Goal: Information Seeking & Learning: Learn about a topic

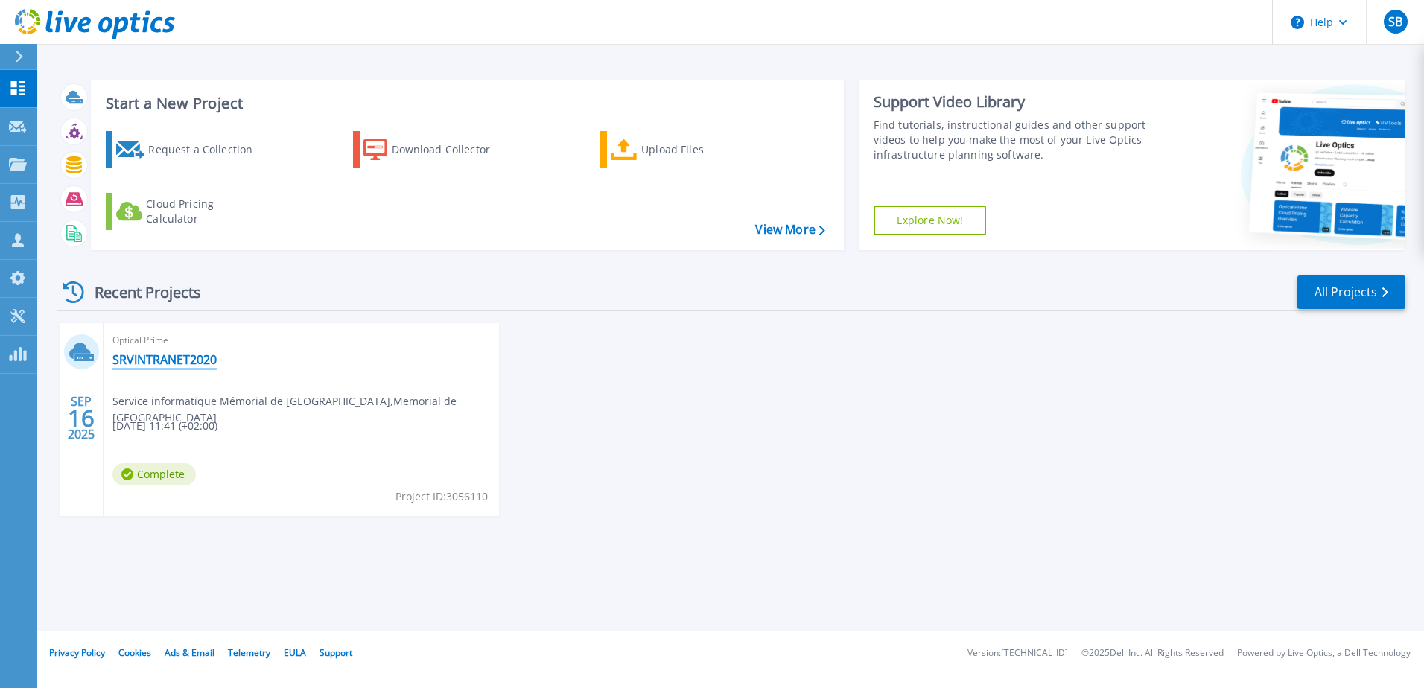
click at [169, 361] on link "SRVINTRANET2020" at bounding box center [164, 359] width 104 height 15
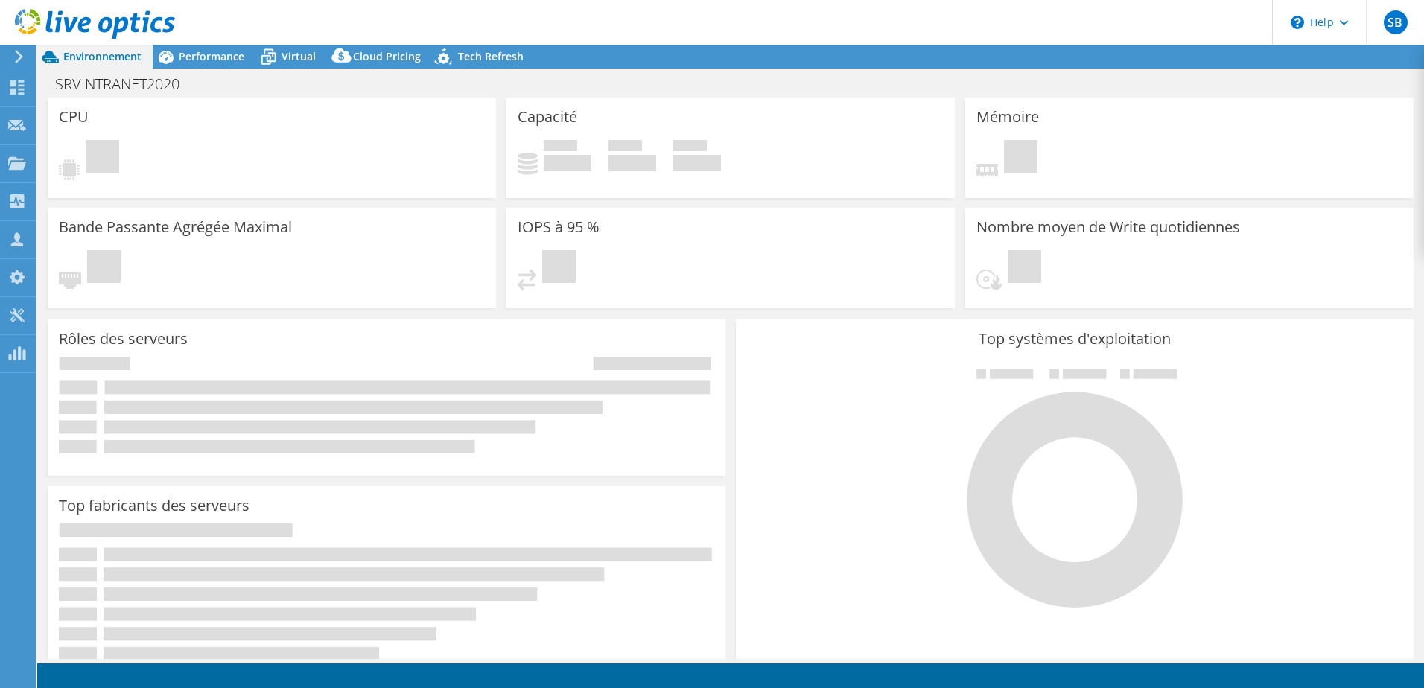
select select "USD"
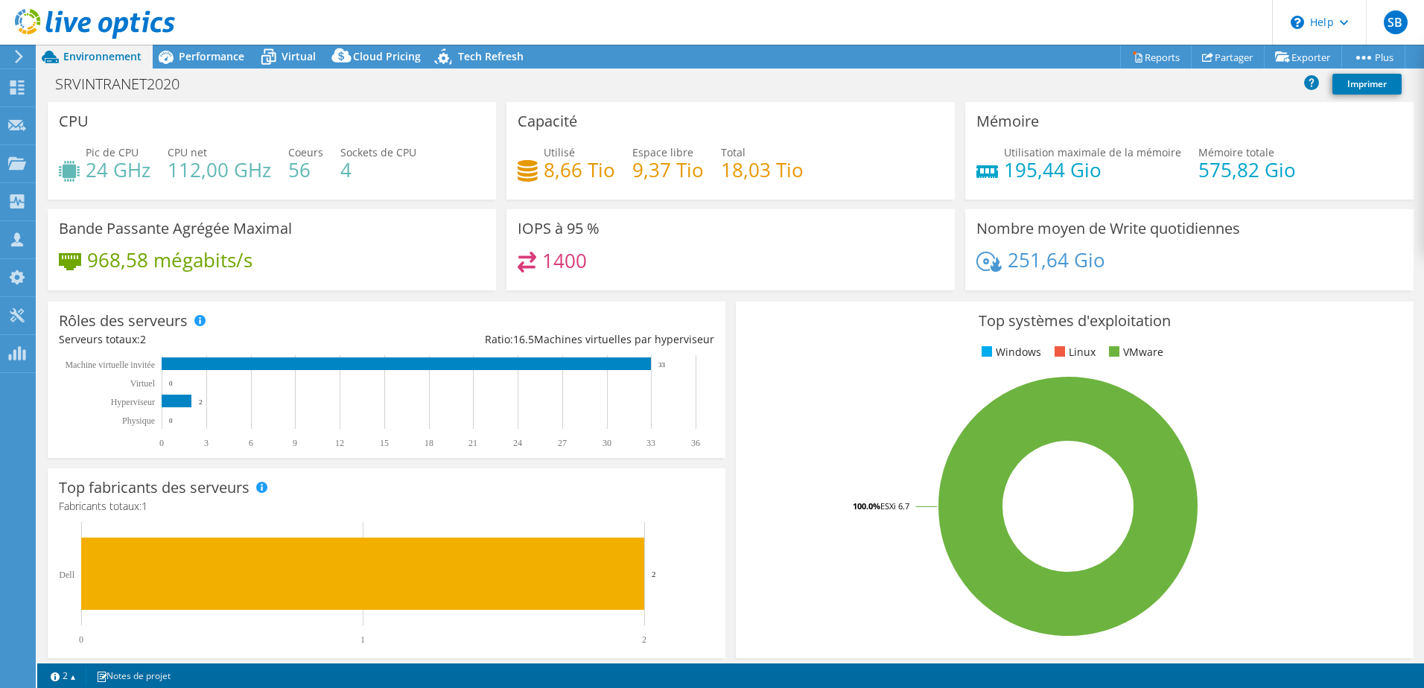
click at [20, 51] on icon at bounding box center [18, 56] width 11 height 13
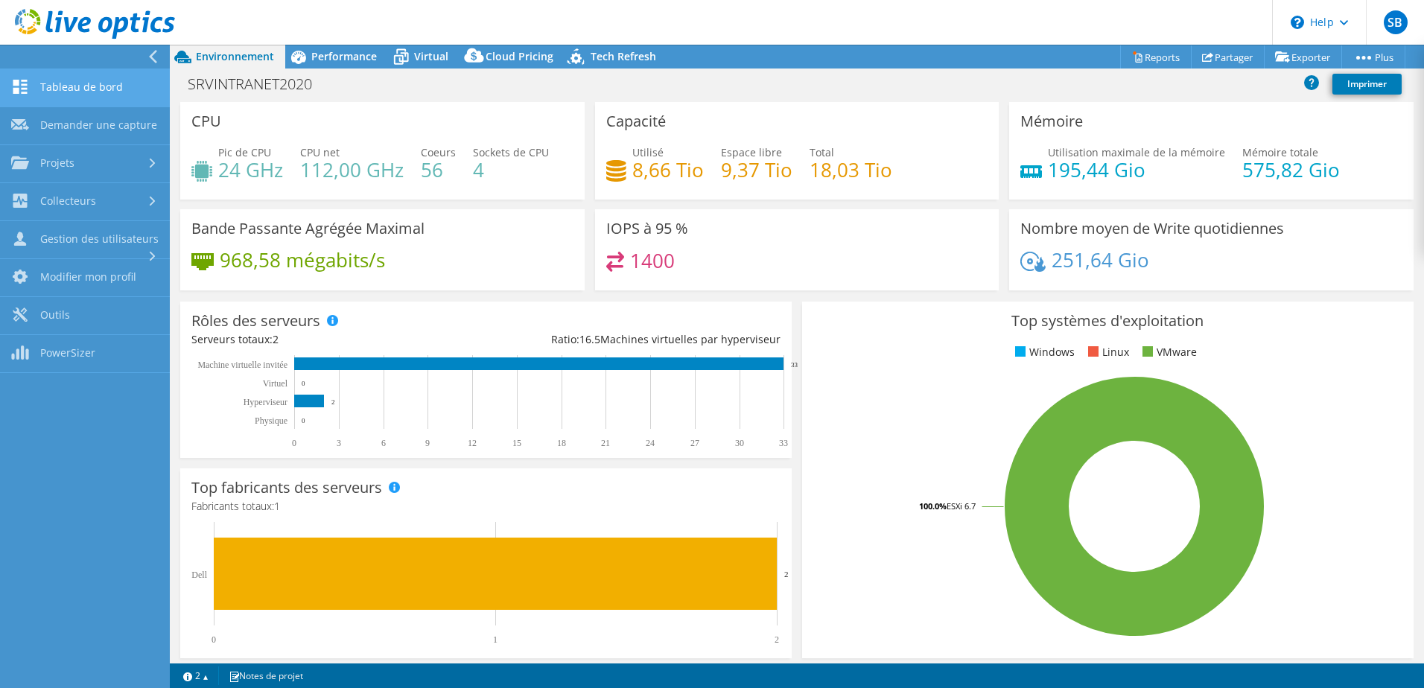
click at [102, 92] on link "Tableau de bord" at bounding box center [85, 88] width 170 height 38
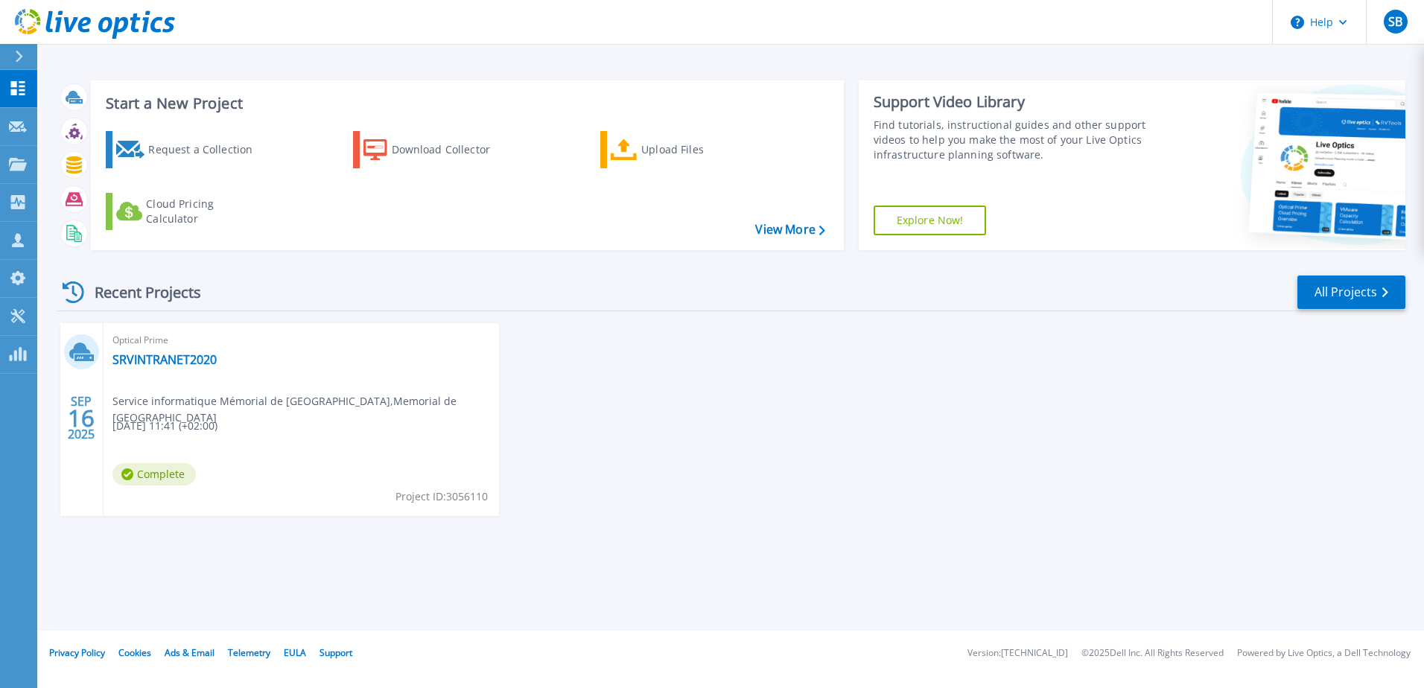
click at [4, 52] on button at bounding box center [18, 57] width 37 height 26
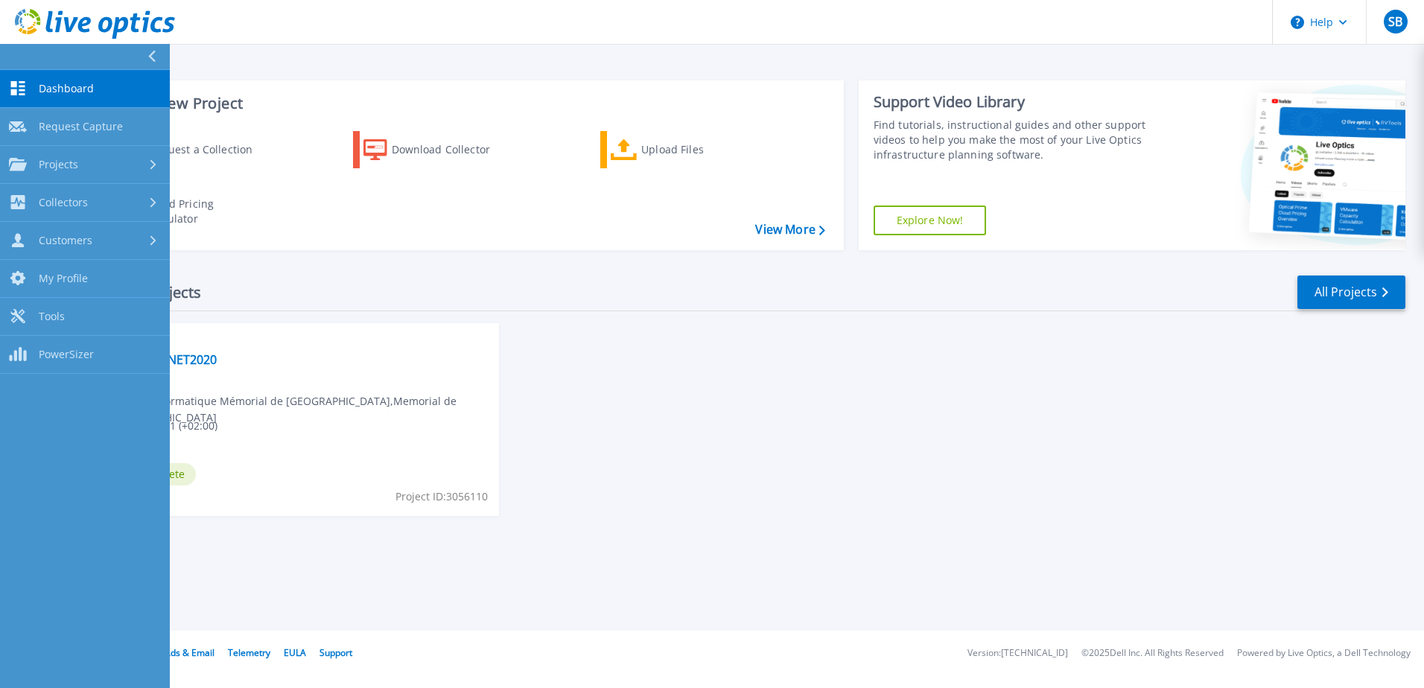
click at [717, 424] on div "SEP 16 2025 Optical Prime SRVINTRANET2020 Service informatique Mémorial de caen…" at bounding box center [725, 434] width 1360 height 223
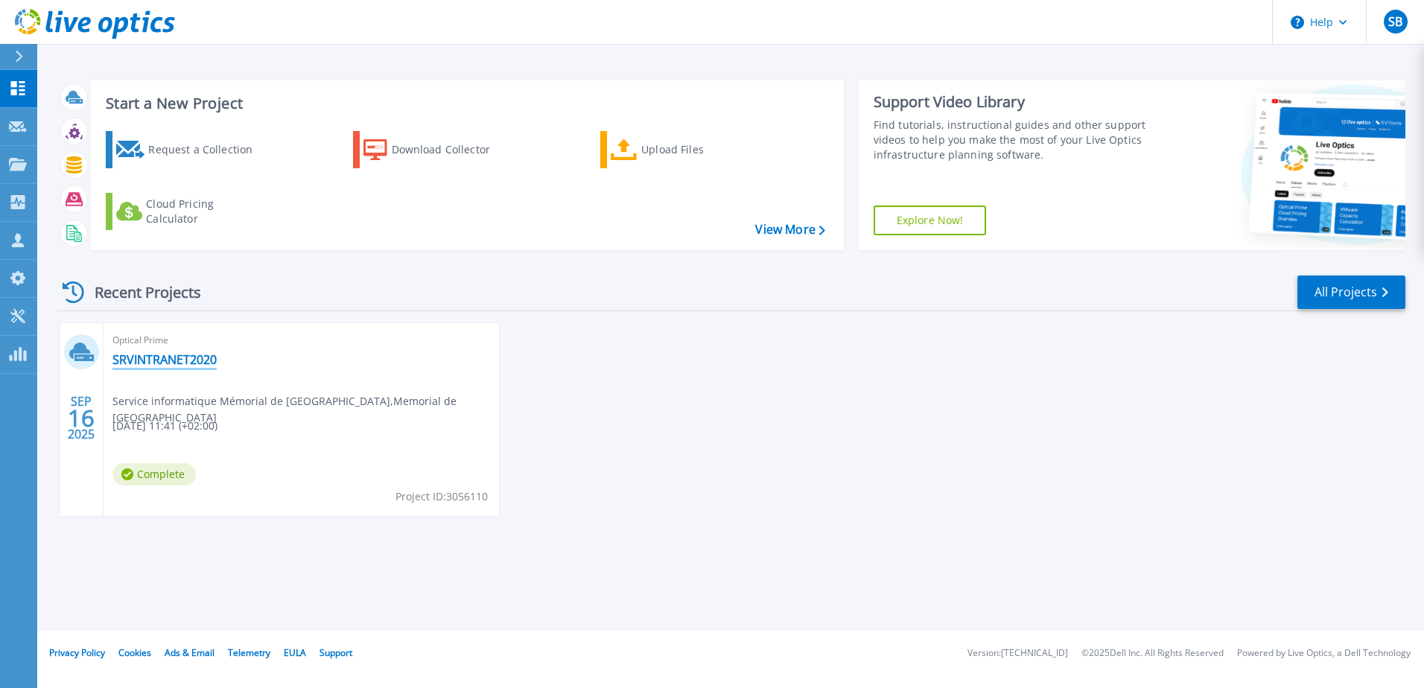
click at [171, 360] on link "SRVINTRANET2020" at bounding box center [164, 359] width 104 height 15
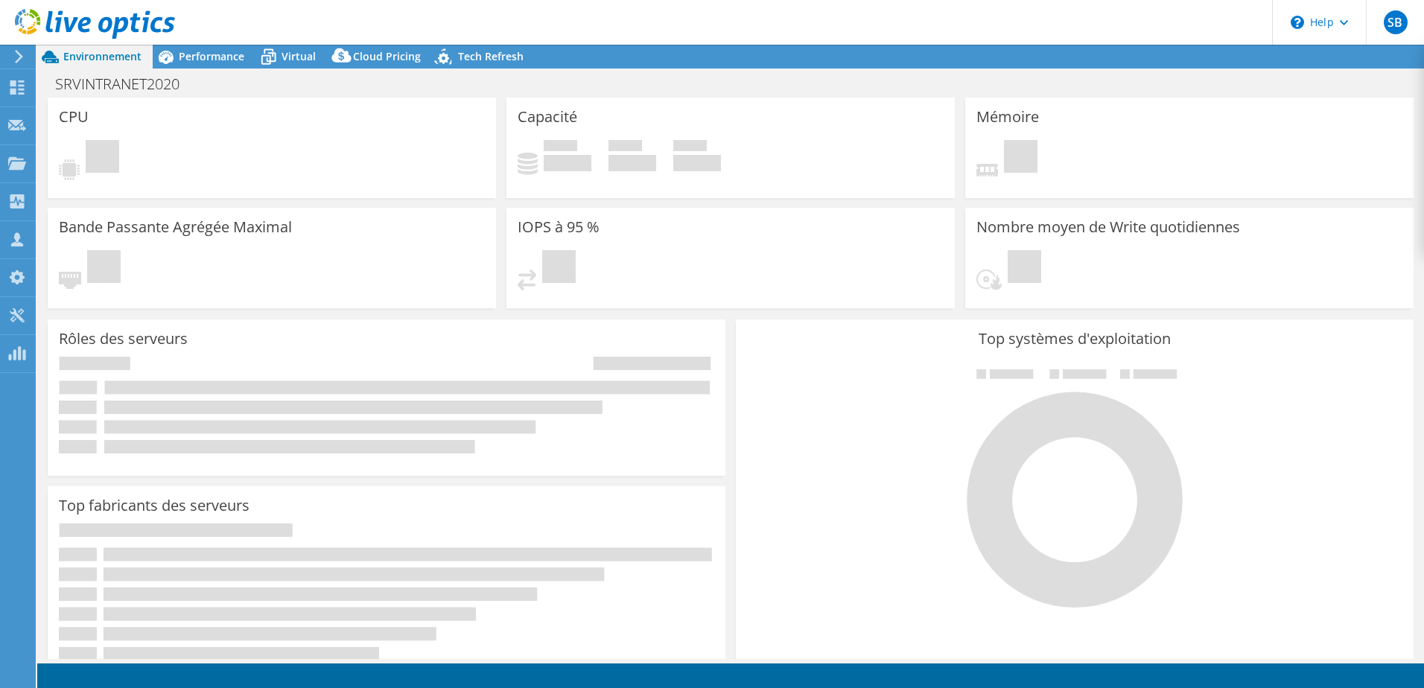
select select "USD"
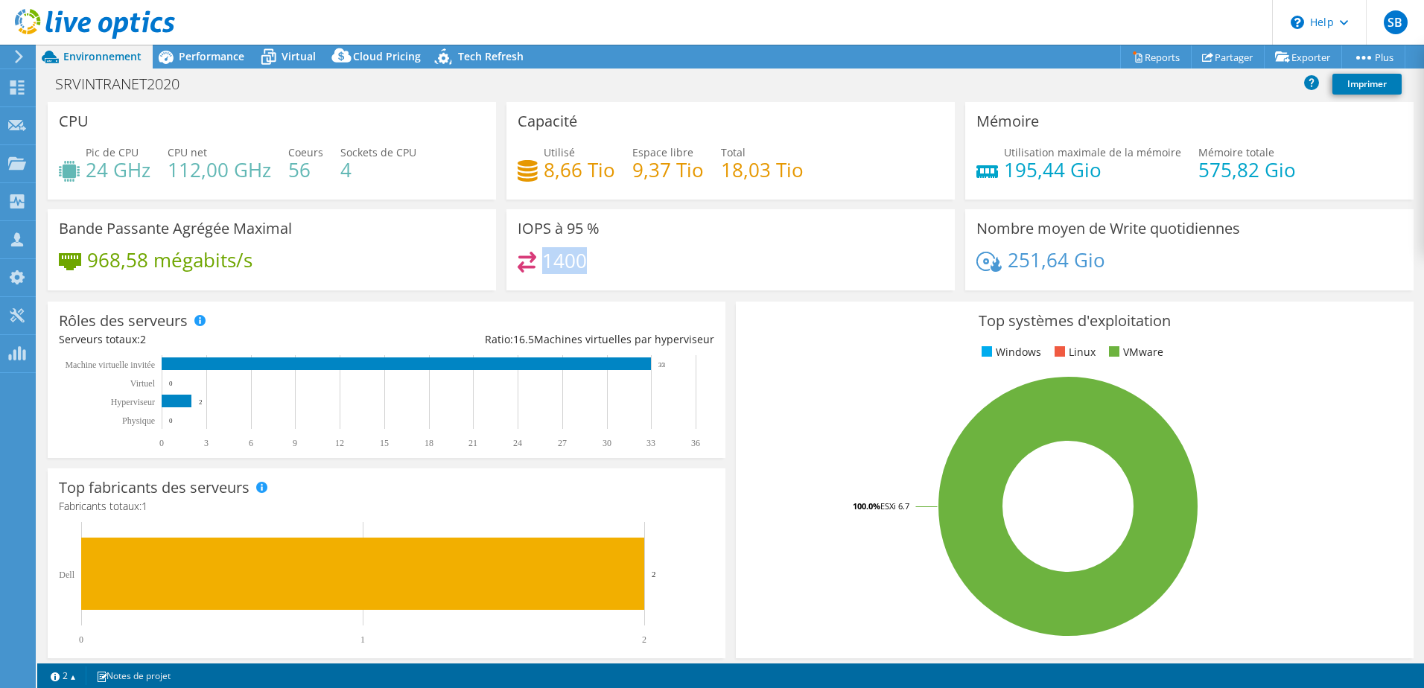
drag, startPoint x: 540, startPoint y: 256, endPoint x: 596, endPoint y: 254, distance: 56.6
click at [596, 254] on div "1400" at bounding box center [730, 268] width 426 height 32
drag, startPoint x: 596, startPoint y: 254, endPoint x: 588, endPoint y: 252, distance: 8.5
click at [601, 258] on div "1400" at bounding box center [730, 268] width 426 height 32
click at [224, 57] on span "Performance" at bounding box center [212, 56] width 66 height 14
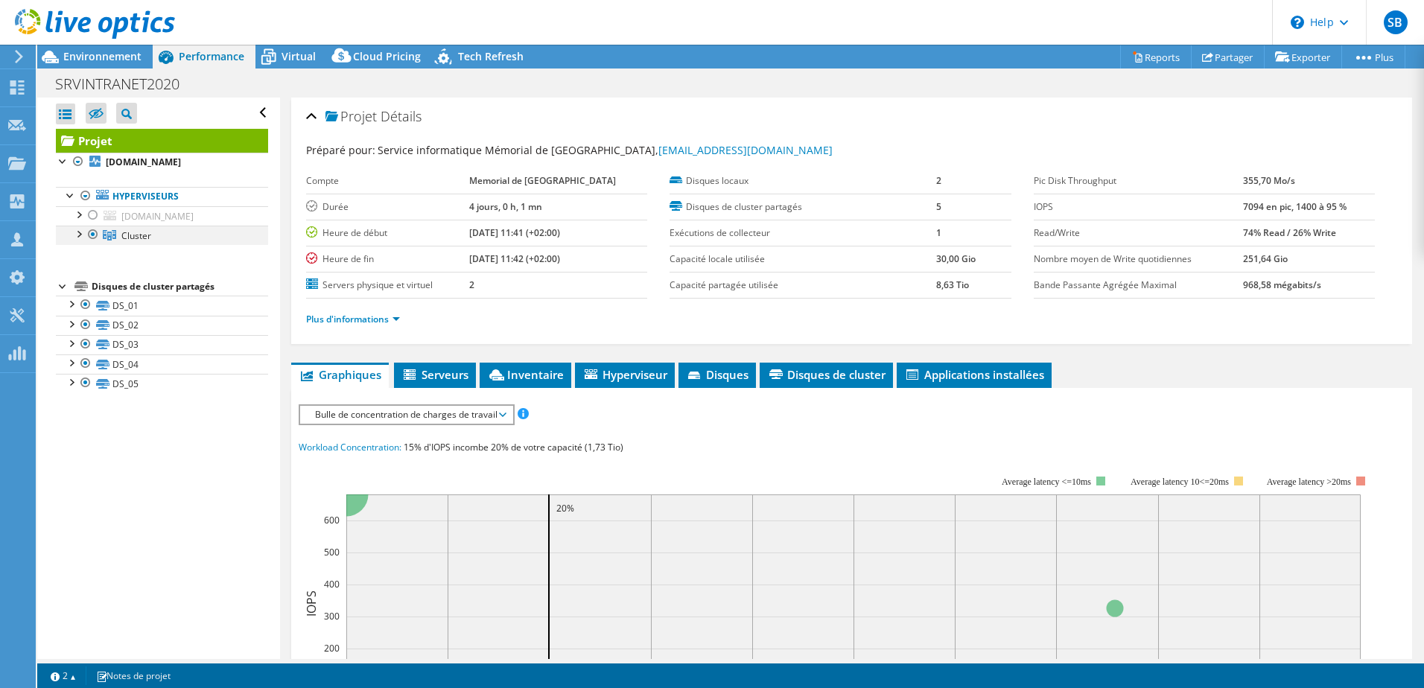
click at [80, 238] on div at bounding box center [78, 233] width 15 height 15
click at [438, 404] on div "Bulle de concentration de charges de travail IOPS Débit de disque Taille IO Lat…" at bounding box center [407, 414] width 216 height 21
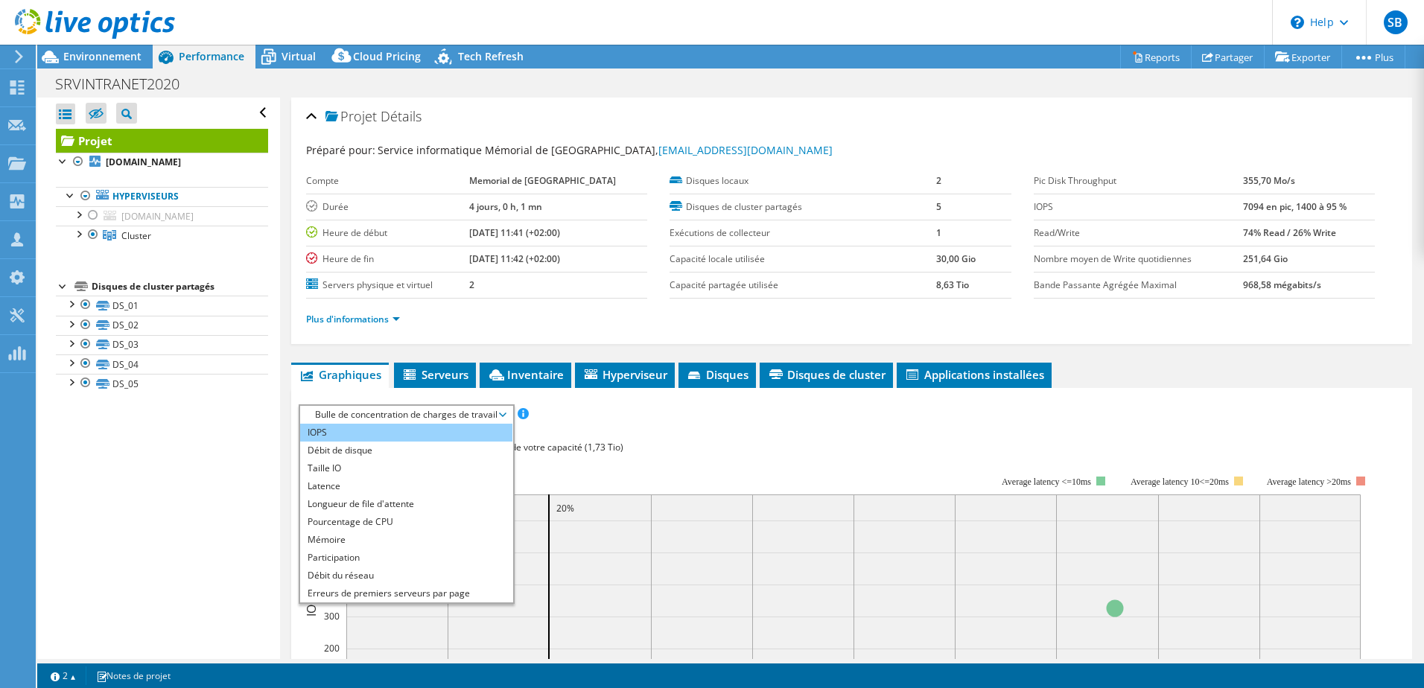
click at [418, 434] on li "IOPS" at bounding box center [406, 433] width 212 height 18
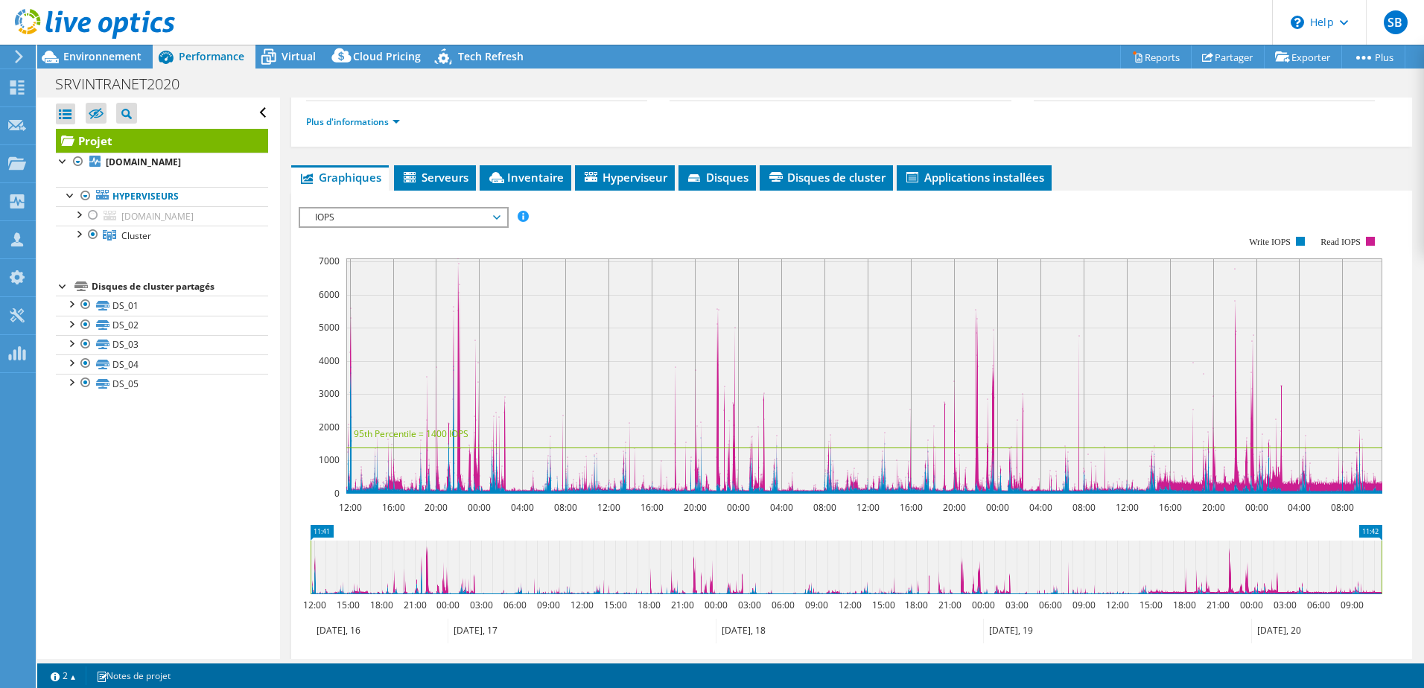
scroll to position [223, 0]
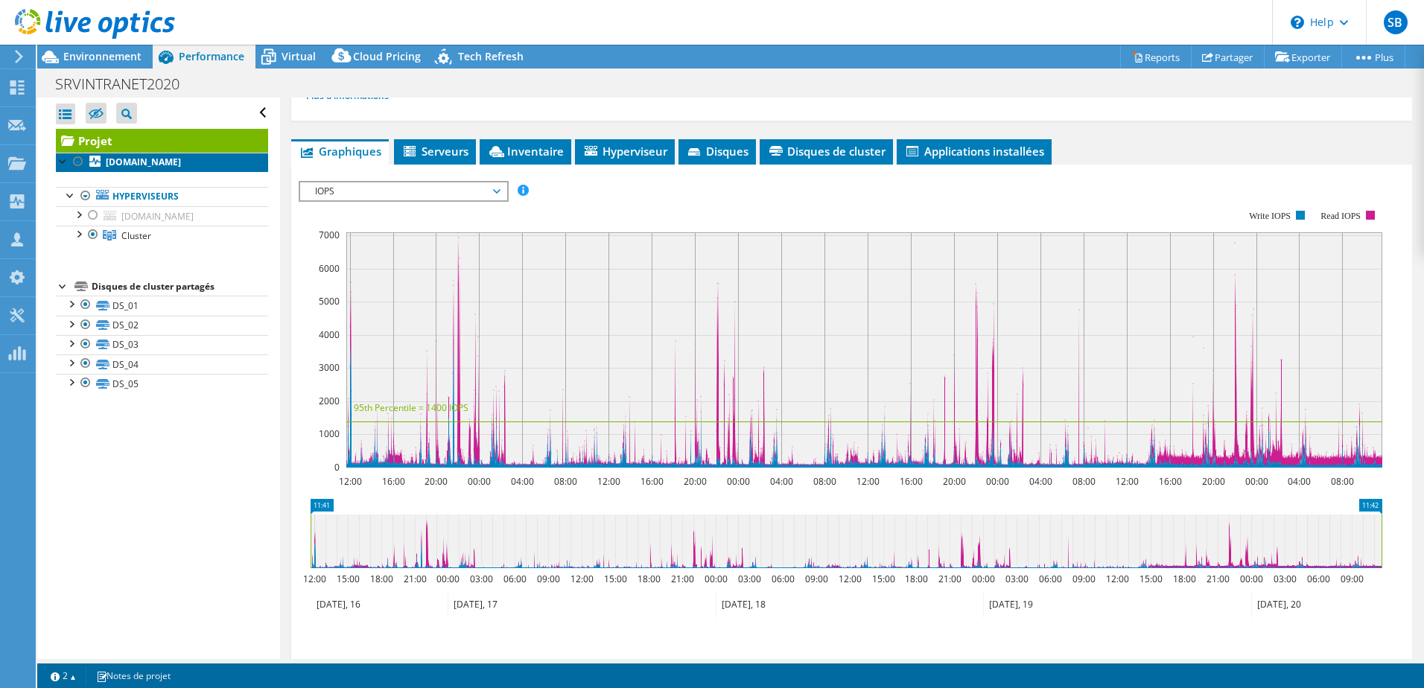
click at [136, 166] on b "[DOMAIN_NAME]" at bounding box center [143, 162] width 75 height 13
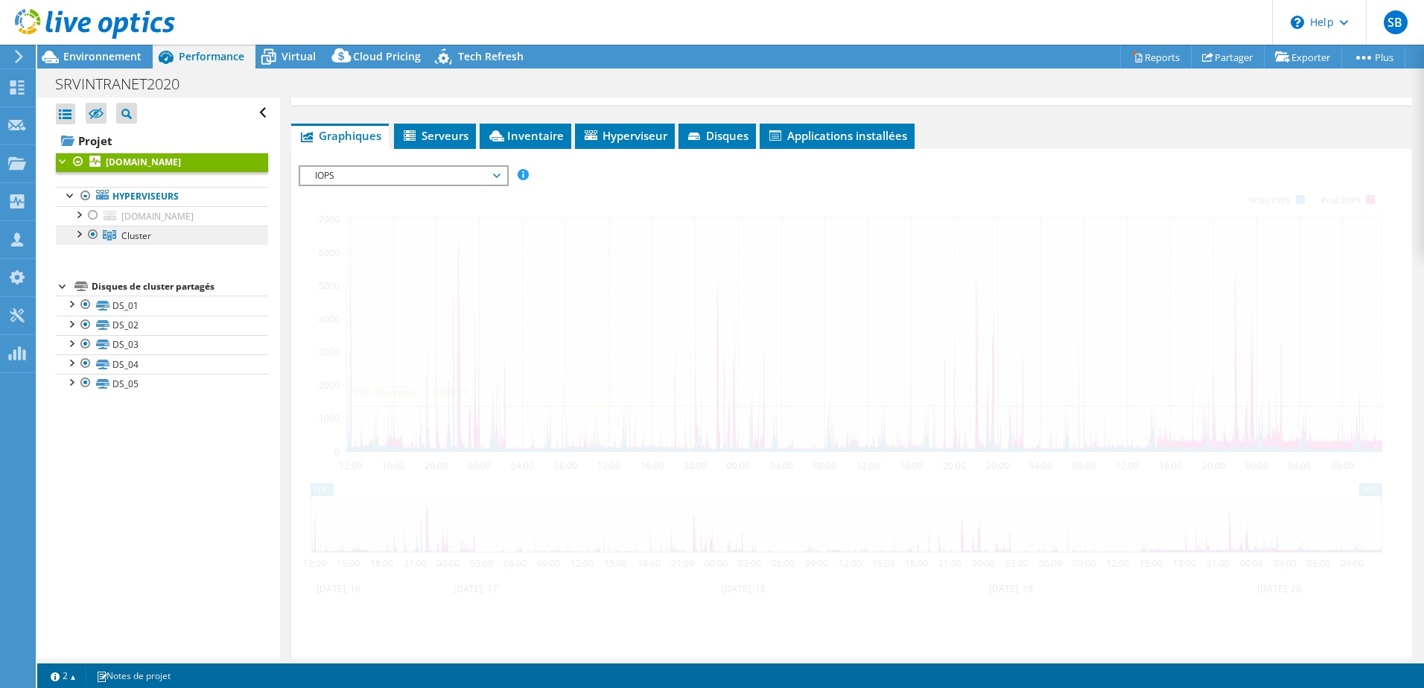
click at [136, 238] on span "Cluster" at bounding box center [136, 235] width 30 height 13
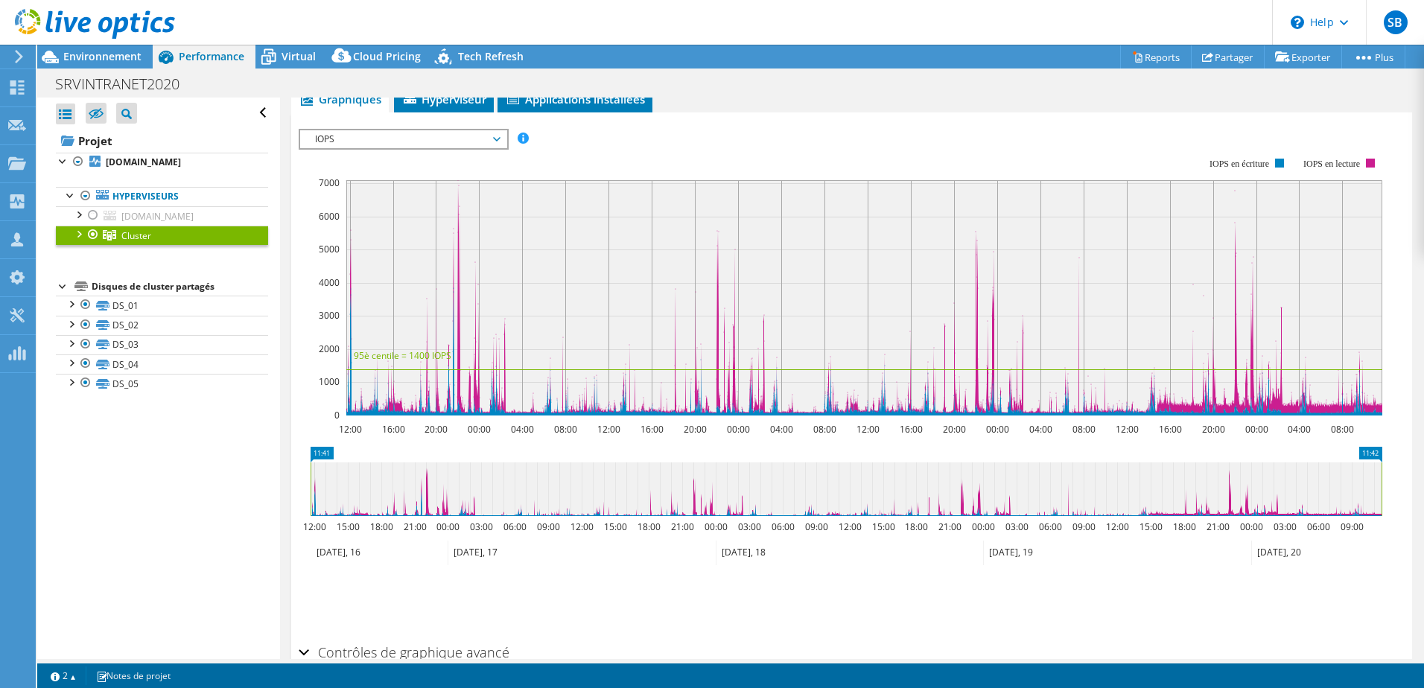
scroll to position [0, 0]
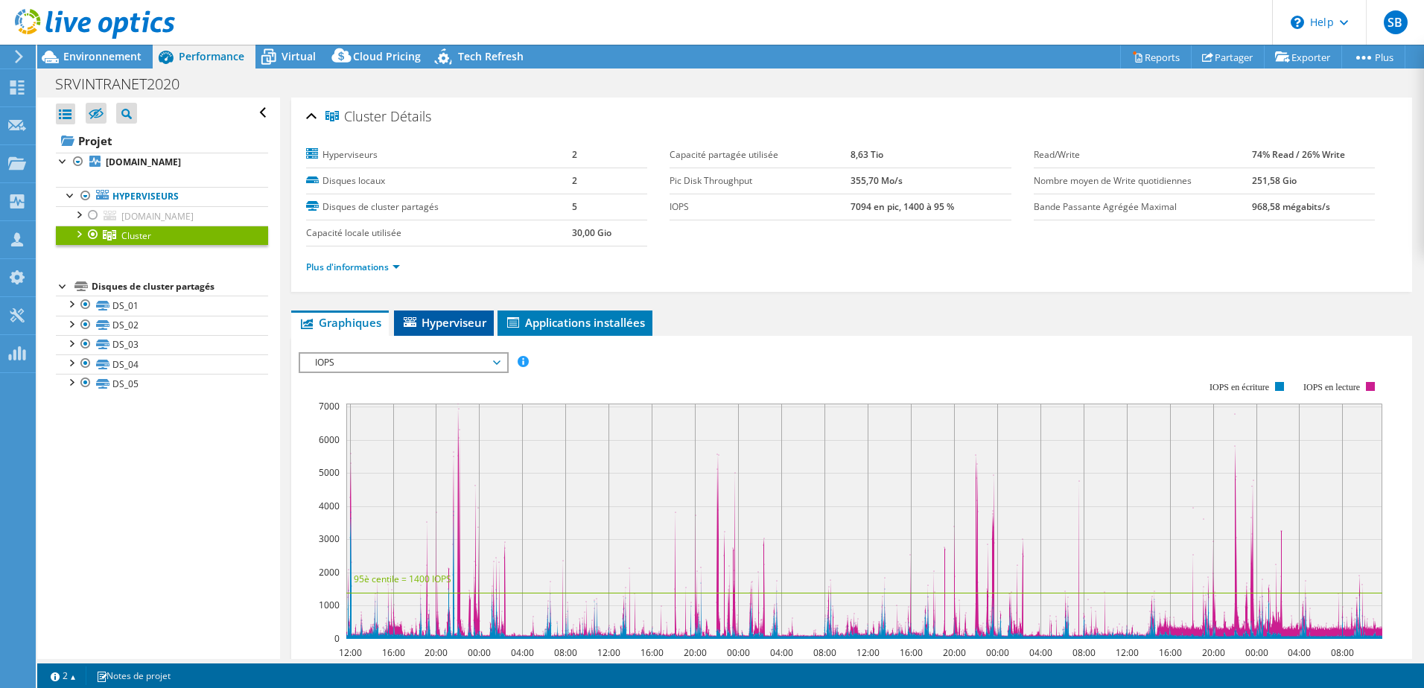
click at [445, 313] on li "Hyperviseur" at bounding box center [444, 322] width 100 height 25
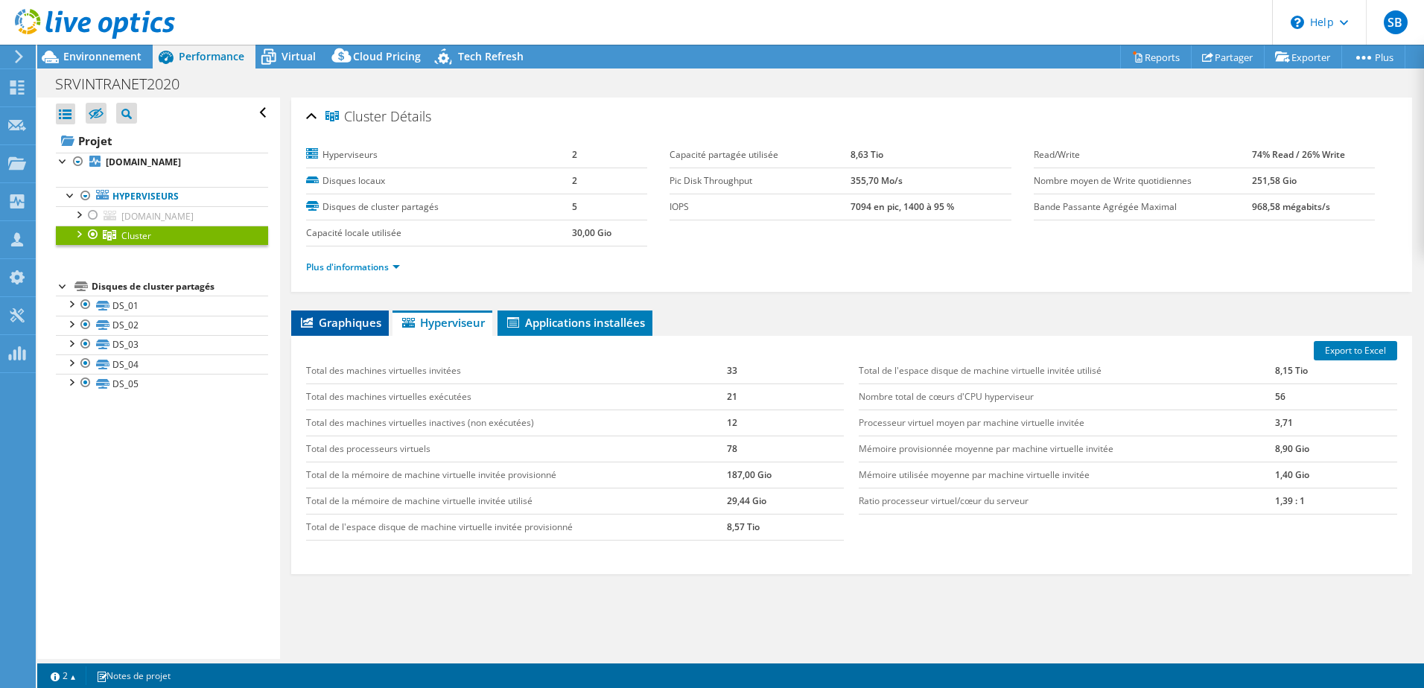
click at [336, 321] on span "Graphiques" at bounding box center [340, 322] width 83 height 15
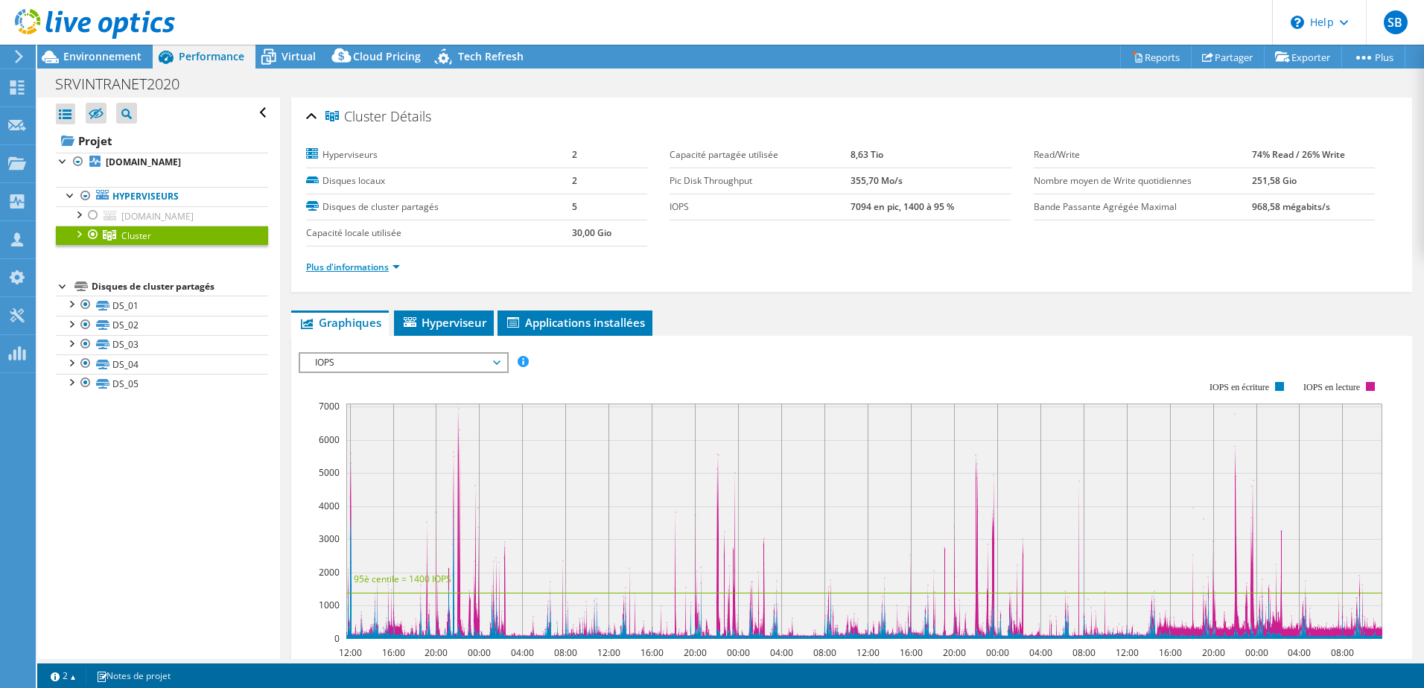
click at [354, 262] on link "Plus d'informations" at bounding box center [353, 267] width 94 height 13
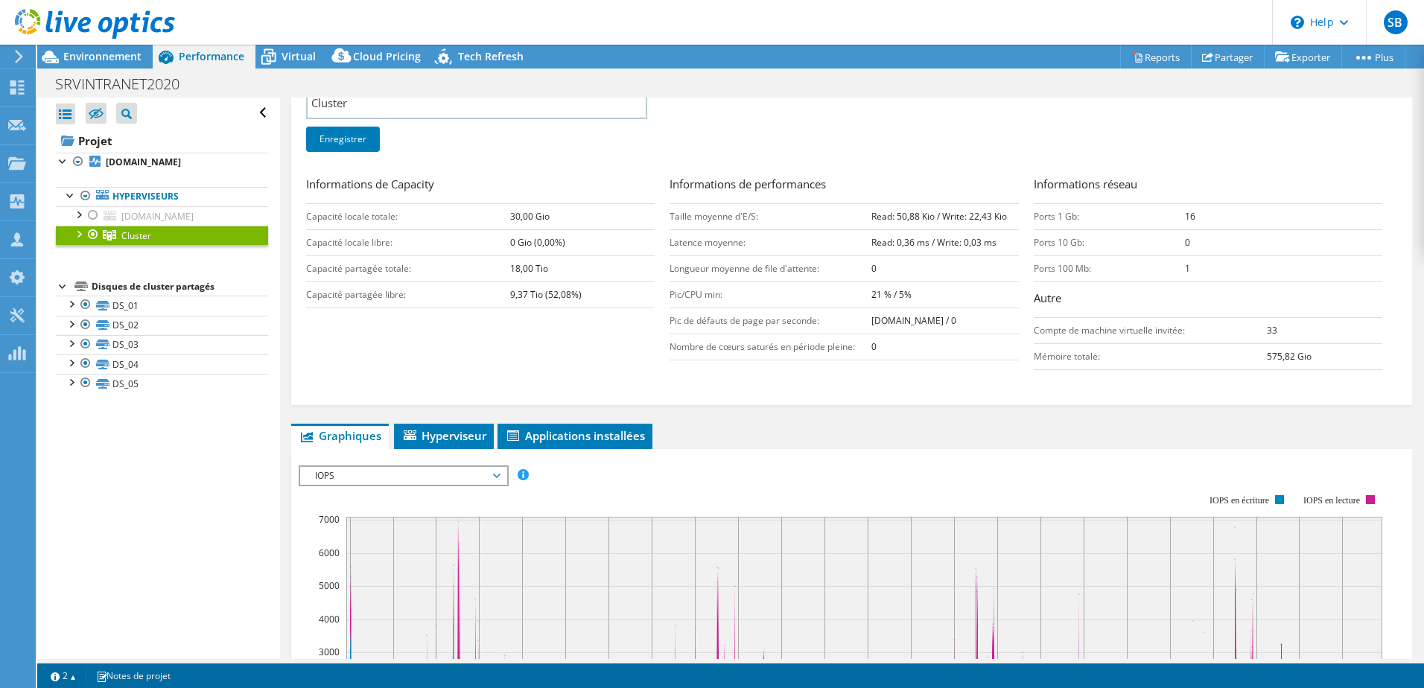
scroll to position [223, 0]
click at [148, 157] on b "[DOMAIN_NAME]" at bounding box center [143, 162] width 75 height 13
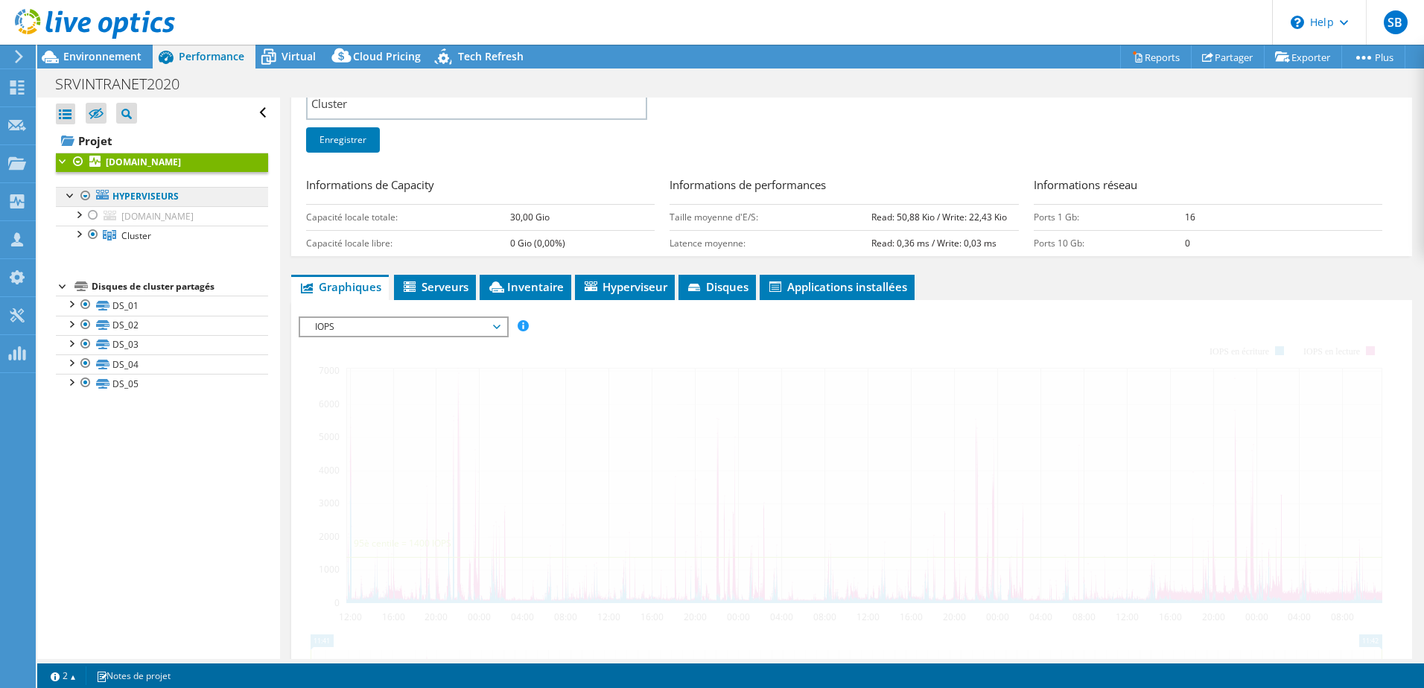
click at [153, 194] on link "Hyperviseurs" at bounding box center [162, 196] width 212 height 19
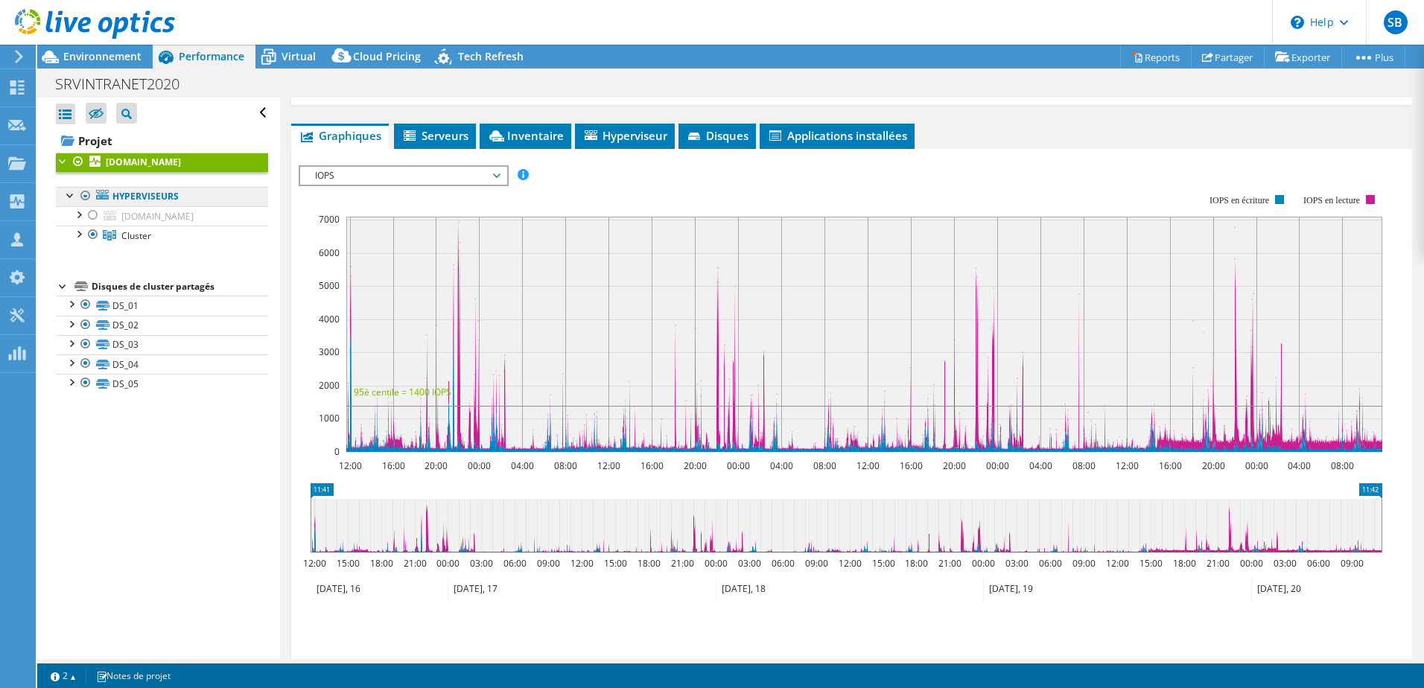
scroll to position [260, 0]
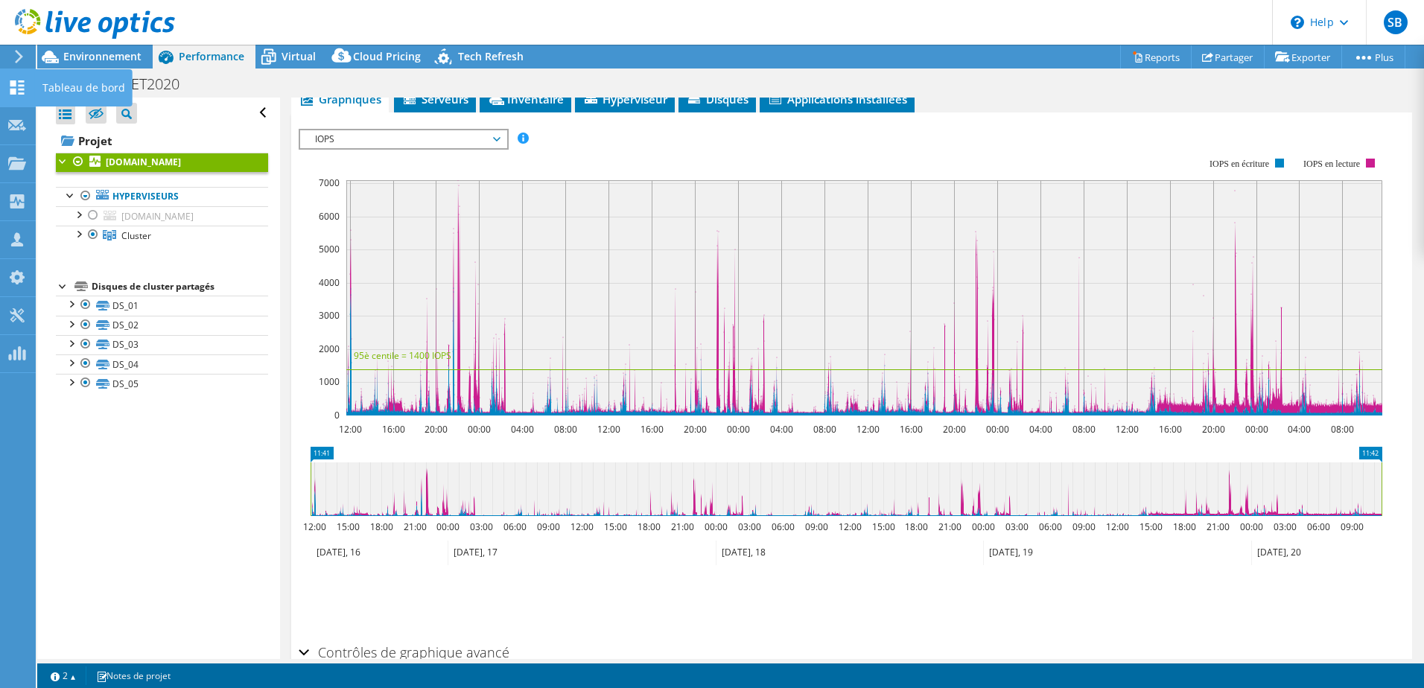
click at [14, 85] on use at bounding box center [17, 87] width 14 height 14
click at [109, 60] on span "Environnement" at bounding box center [102, 56] width 78 height 14
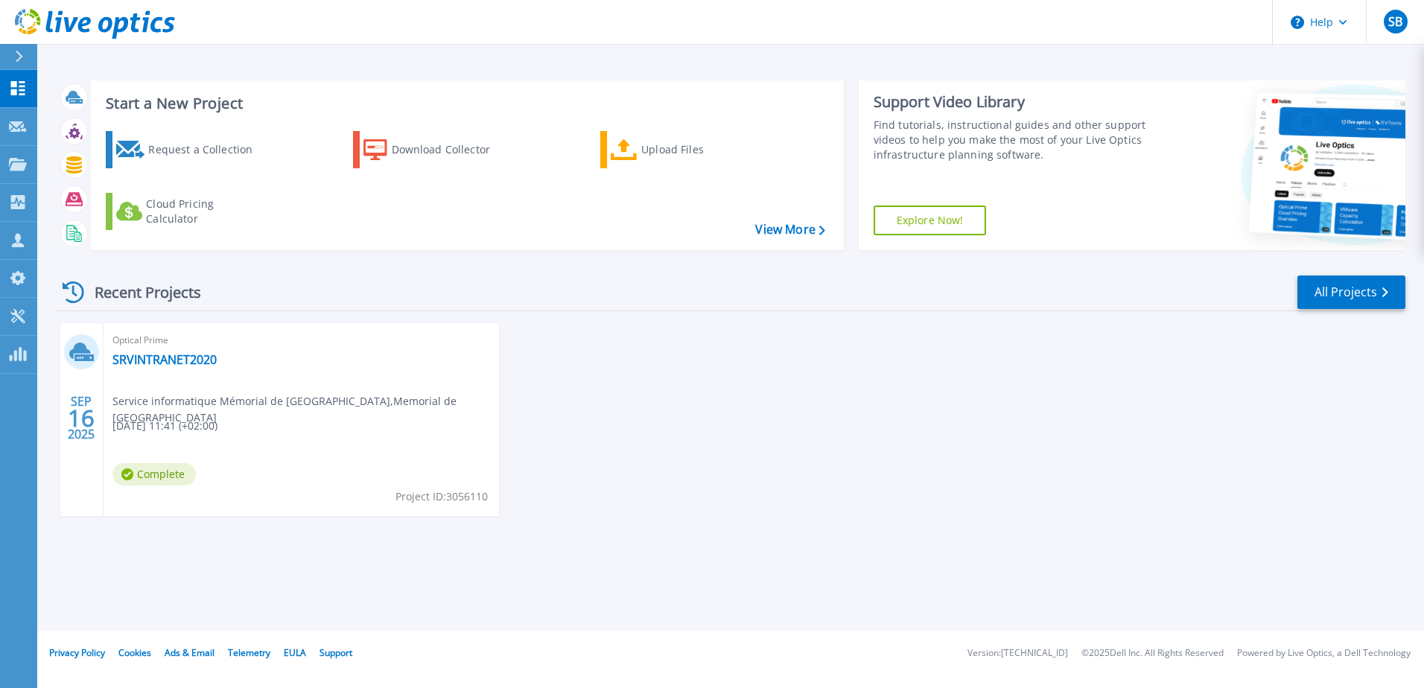
click at [22, 56] on icon at bounding box center [19, 57] width 7 height 12
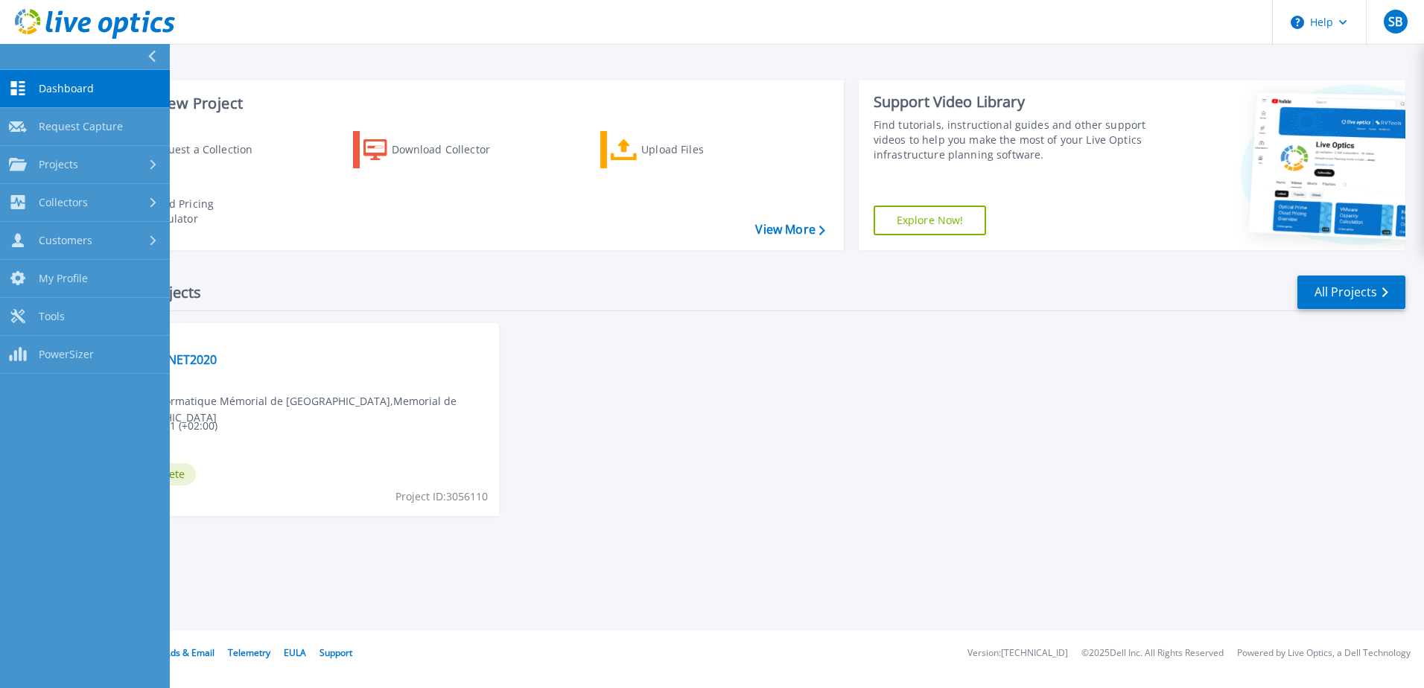
click at [80, 99] on link "Dashboard Dashboard" at bounding box center [85, 89] width 170 height 38
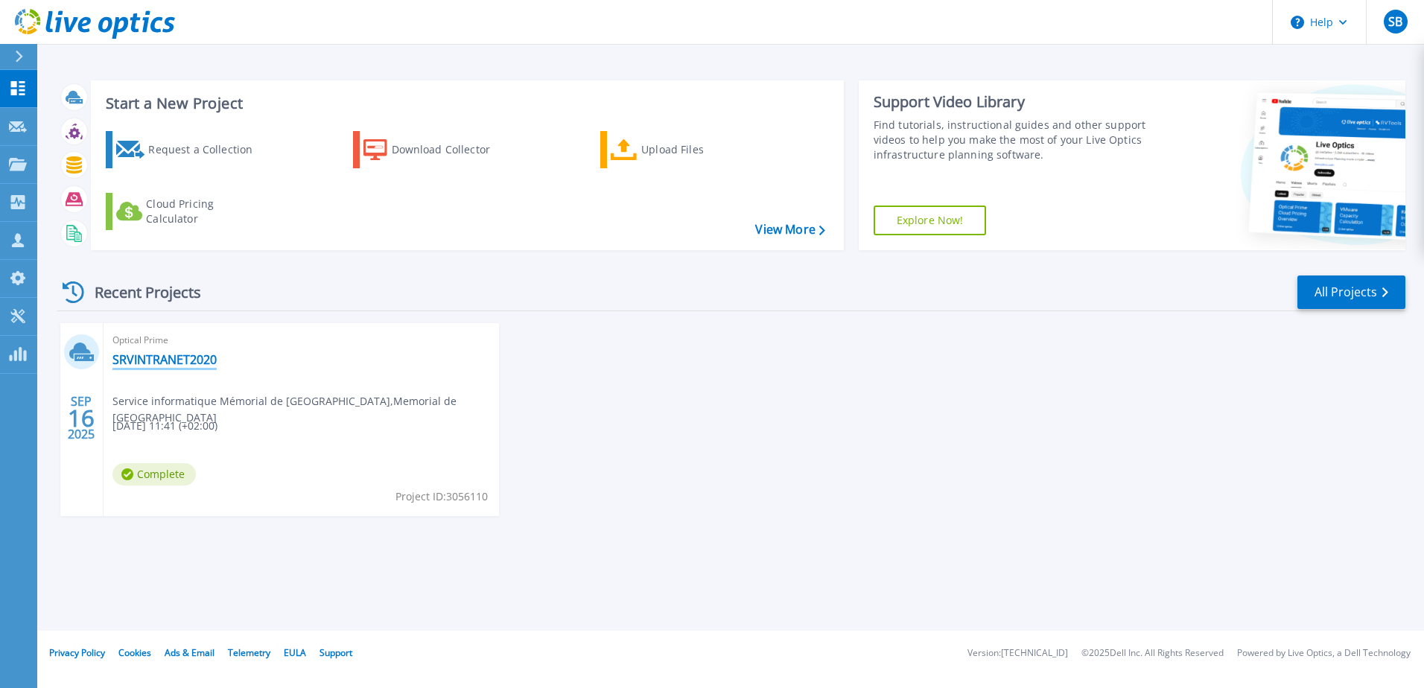
click at [138, 354] on link "SRVINTRANET2020" at bounding box center [164, 359] width 104 height 15
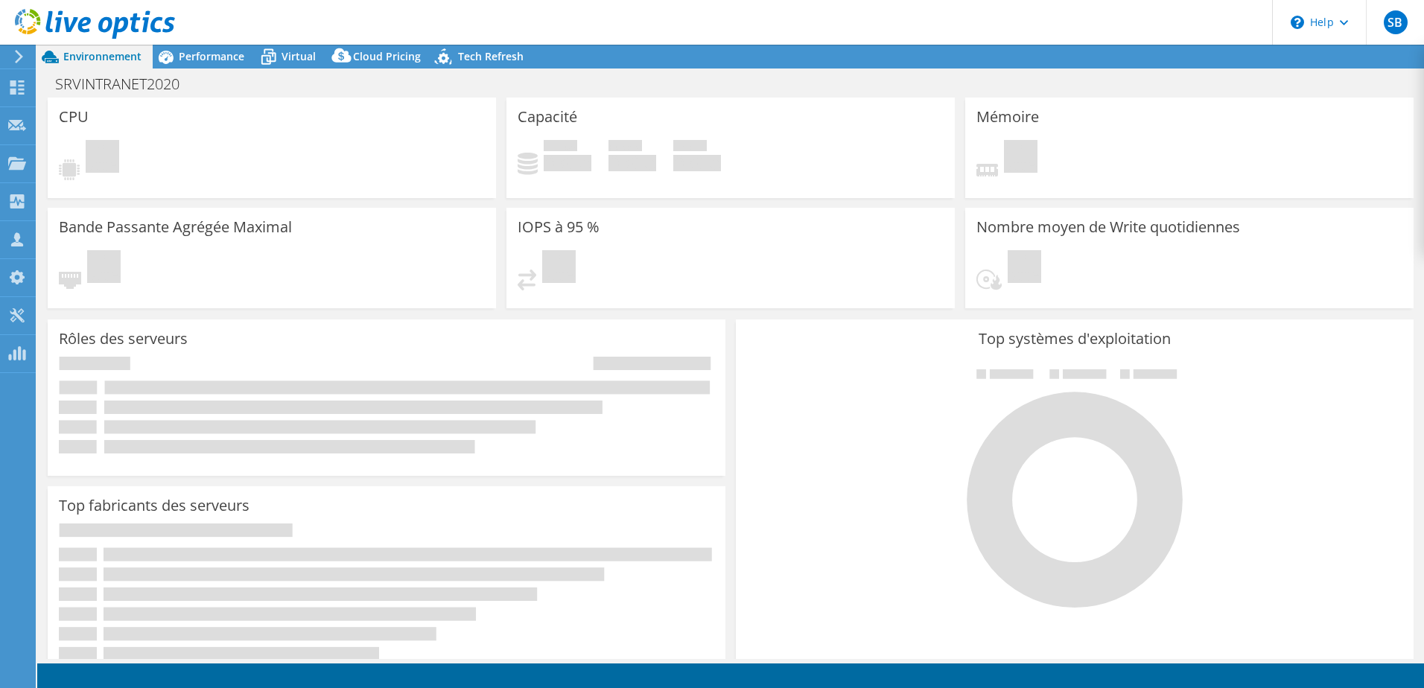
select select "USD"
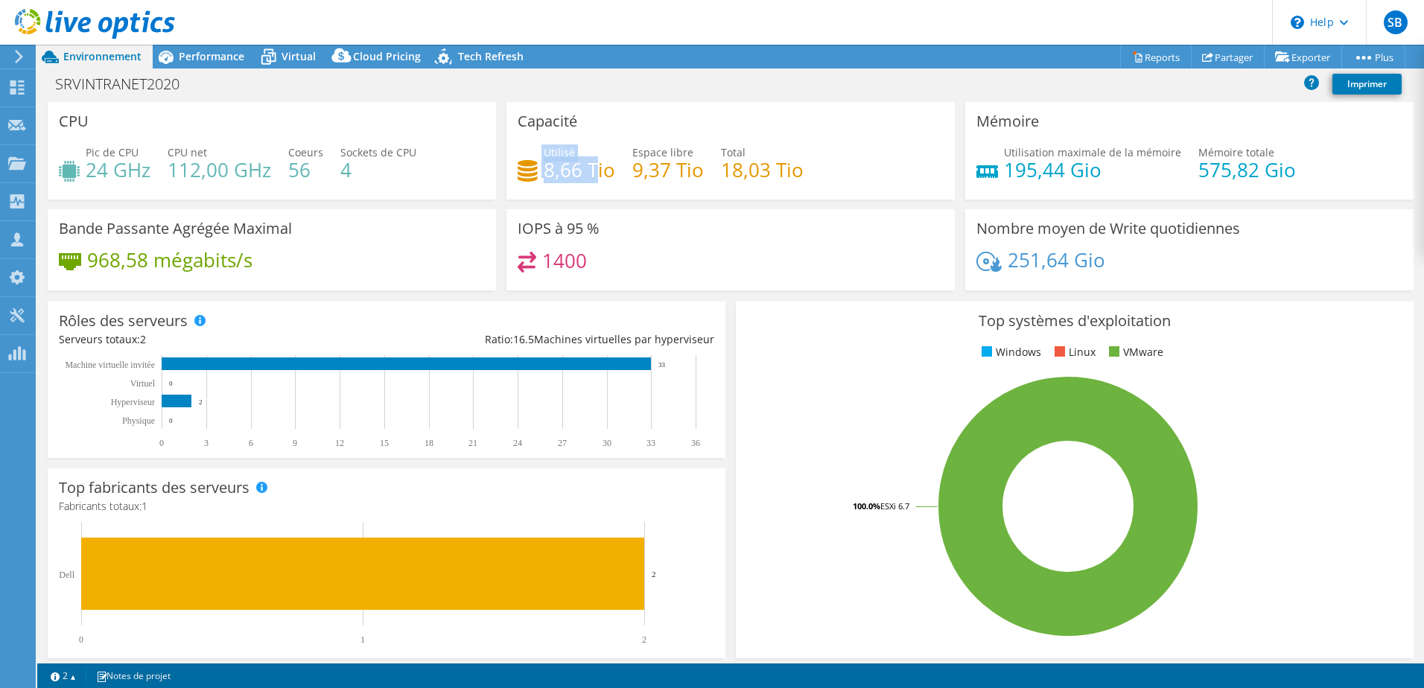
drag, startPoint x: 538, startPoint y: 163, endPoint x: 591, endPoint y: 167, distance: 53.0
click at [591, 167] on div "Utilisé 8,66 Tio" at bounding box center [566, 161] width 98 height 34
click at [590, 171] on h4 "8,66 Tio" at bounding box center [579, 170] width 71 height 16
click at [592, 175] on h4 "8,66 Tio" at bounding box center [579, 170] width 71 height 16
drag, startPoint x: 610, startPoint y: 170, endPoint x: 541, endPoint y: 170, distance: 68.5
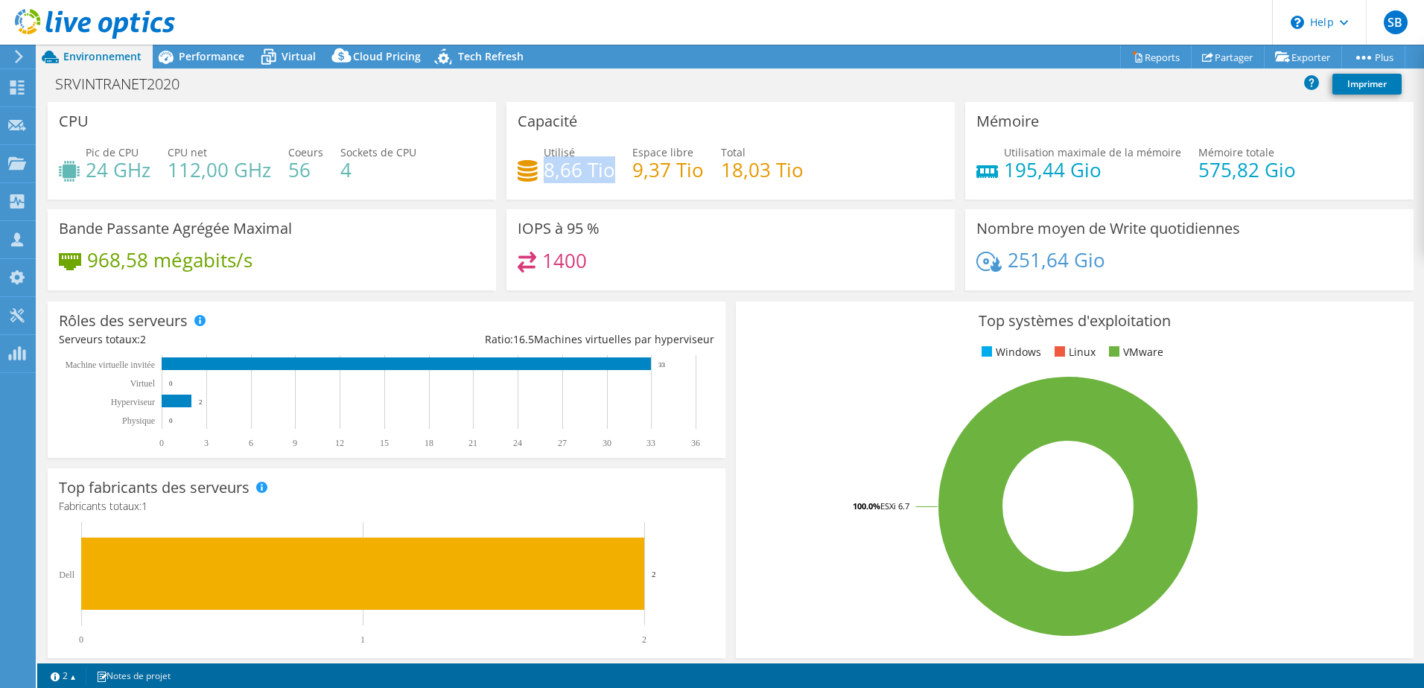
click at [544, 170] on h4 "8,66 Tio" at bounding box center [579, 170] width 71 height 16
drag, startPoint x: 541, startPoint y: 170, endPoint x: 575, endPoint y: 173, distance: 33.6
click at [575, 173] on h4 "8,66 Tio" at bounding box center [579, 170] width 71 height 16
click at [172, 47] on div at bounding box center [87, 25] width 175 height 50
click at [185, 63] on span "Performance" at bounding box center [212, 56] width 66 height 14
